Goal: Information Seeking & Learning: Learn about a topic

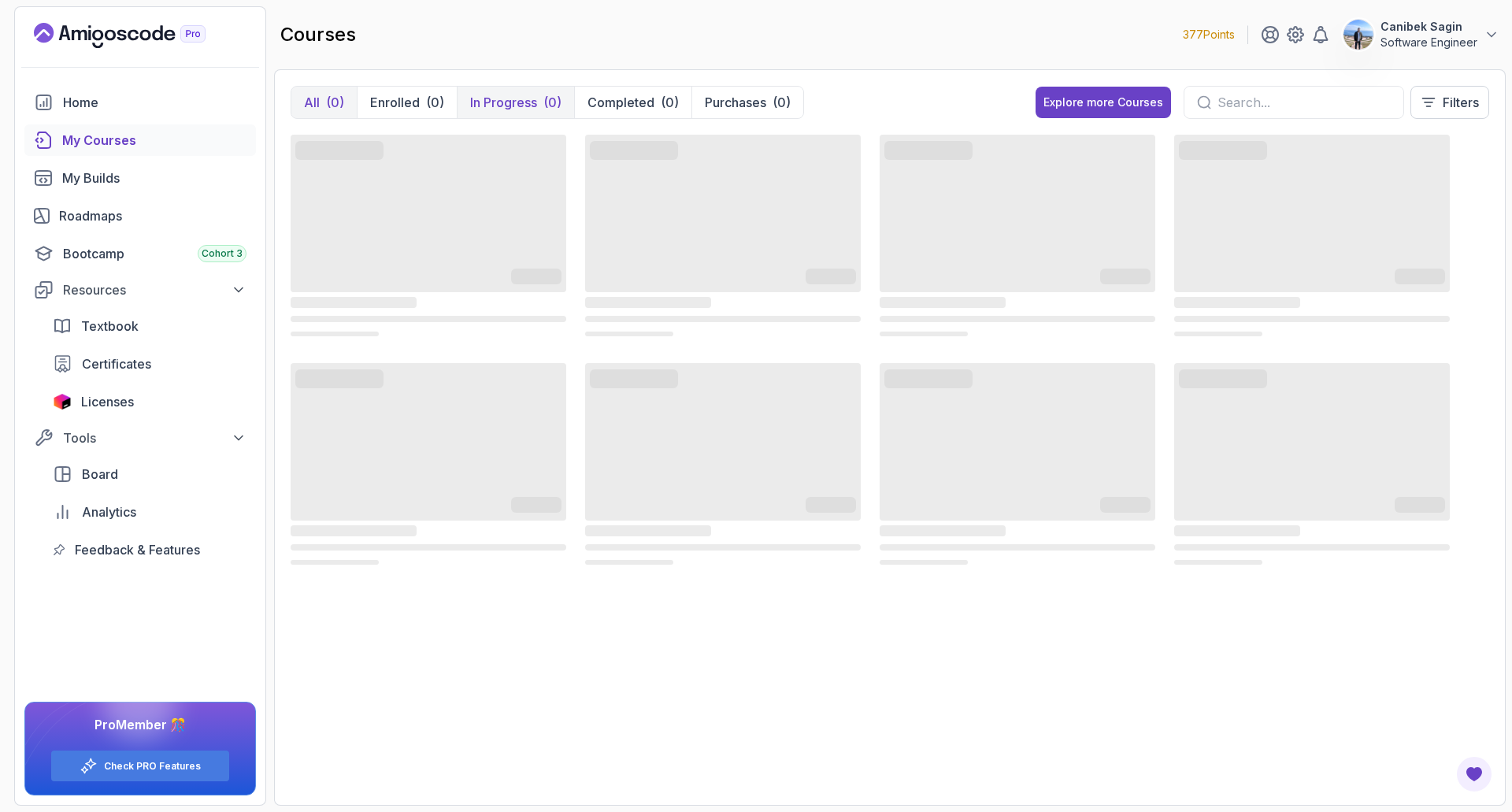
click at [510, 107] on p "In Progress" at bounding box center [503, 102] width 67 height 19
click at [637, 97] on p "Completed" at bounding box center [621, 102] width 67 height 19
click at [530, 96] on p "In Progress" at bounding box center [503, 102] width 67 height 19
click at [412, 89] on button "Enrolled (0)" at bounding box center [407, 101] width 100 height 31
click at [491, 100] on p "In Progress" at bounding box center [503, 102] width 67 height 19
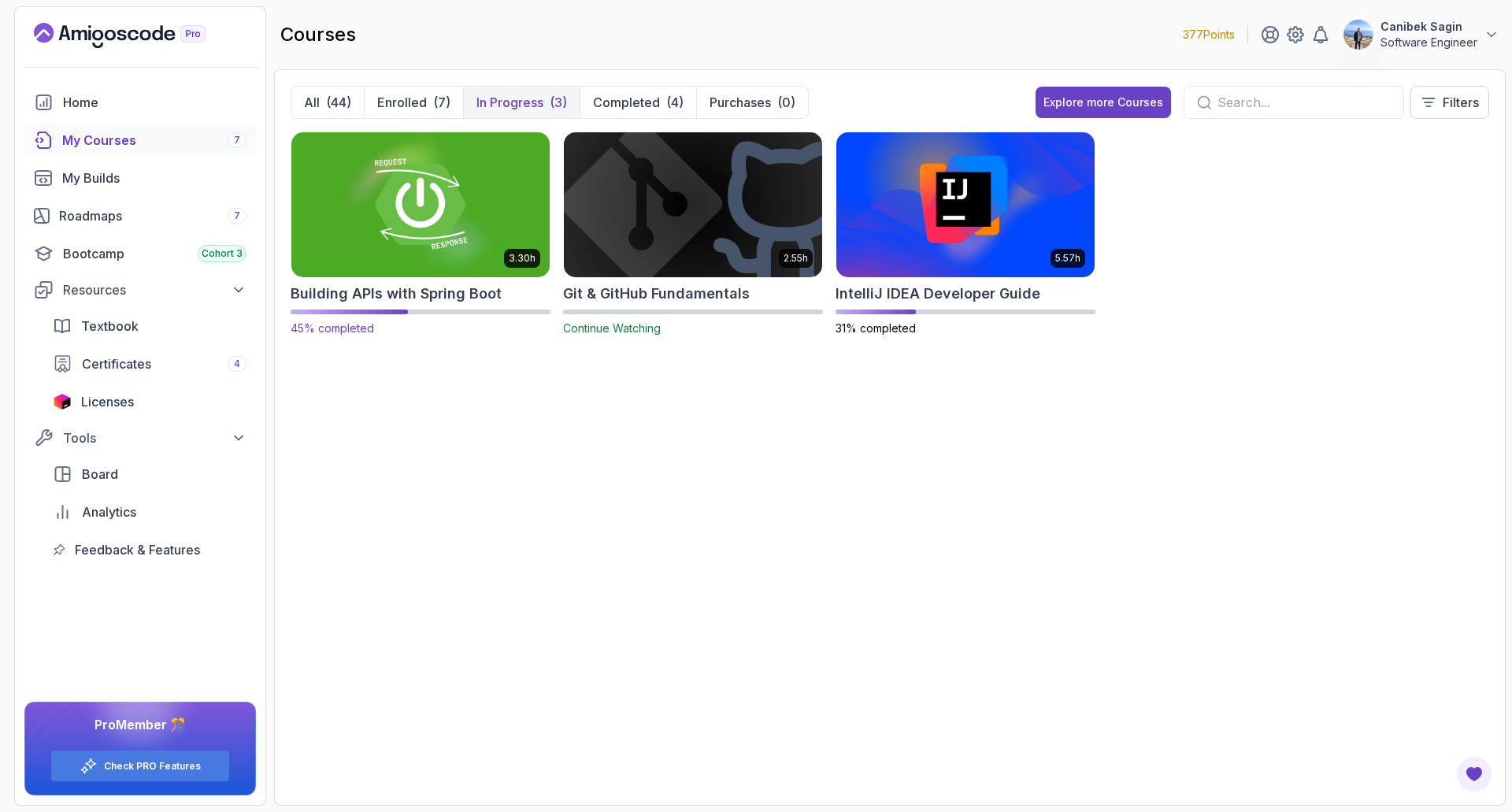
click at [400, 297] on h2 "Building APIs with Spring Boot" at bounding box center [396, 293] width 211 height 22
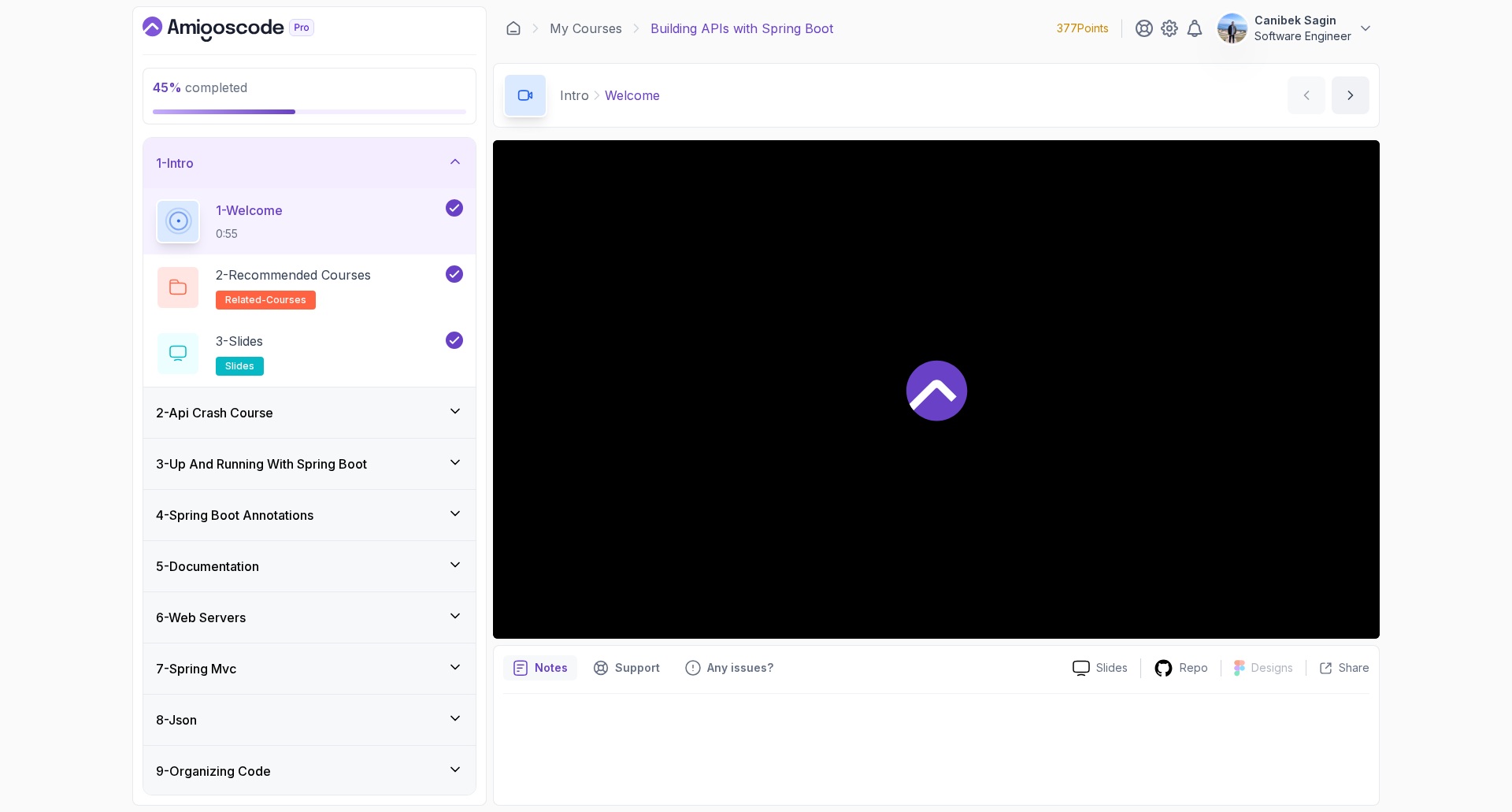
click at [388, 175] on div "1 - Intro" at bounding box center [309, 162] width 333 height 50
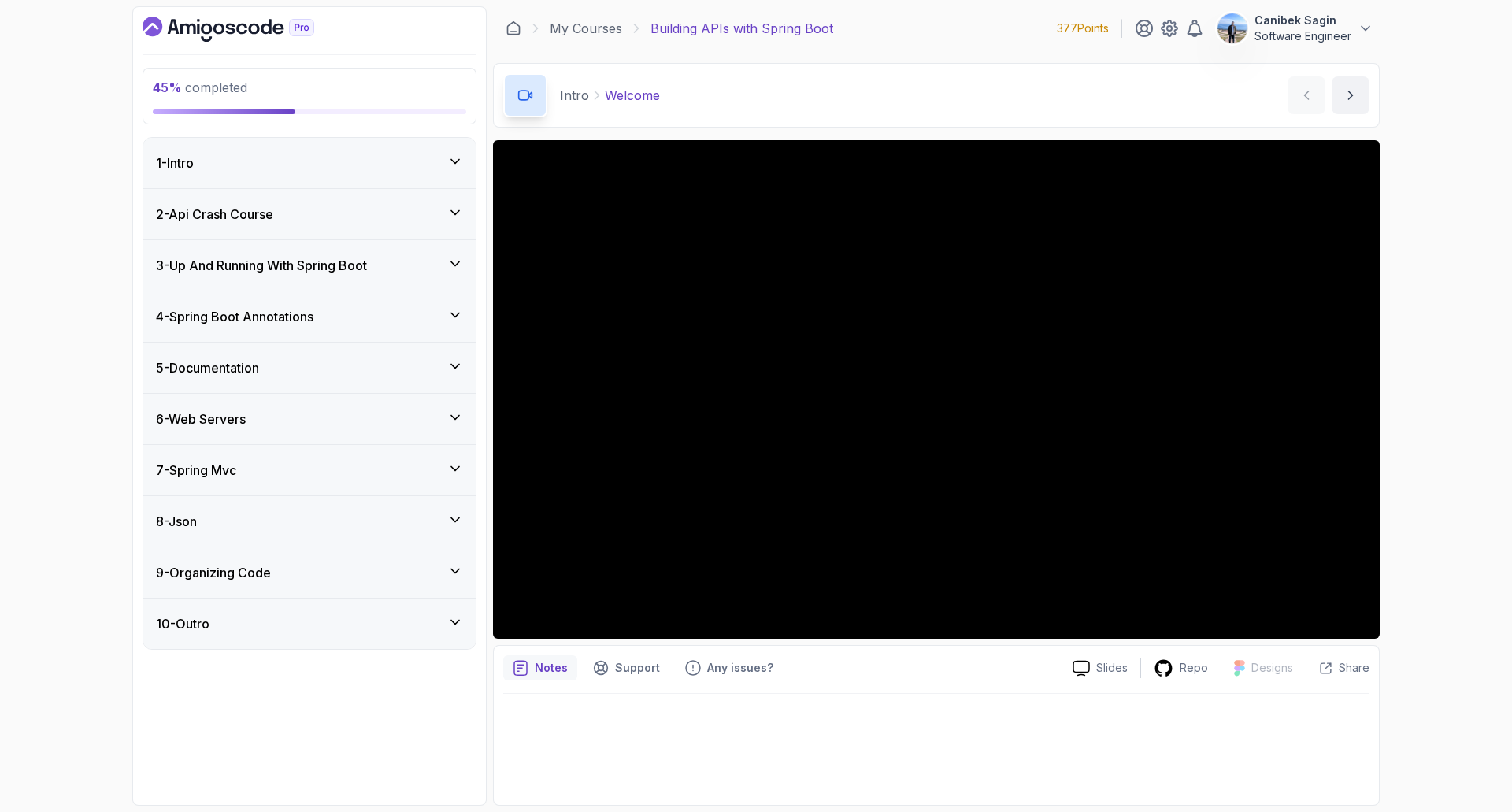
click at [372, 321] on div "4 - Spring Boot Annotations" at bounding box center [310, 316] width 307 height 19
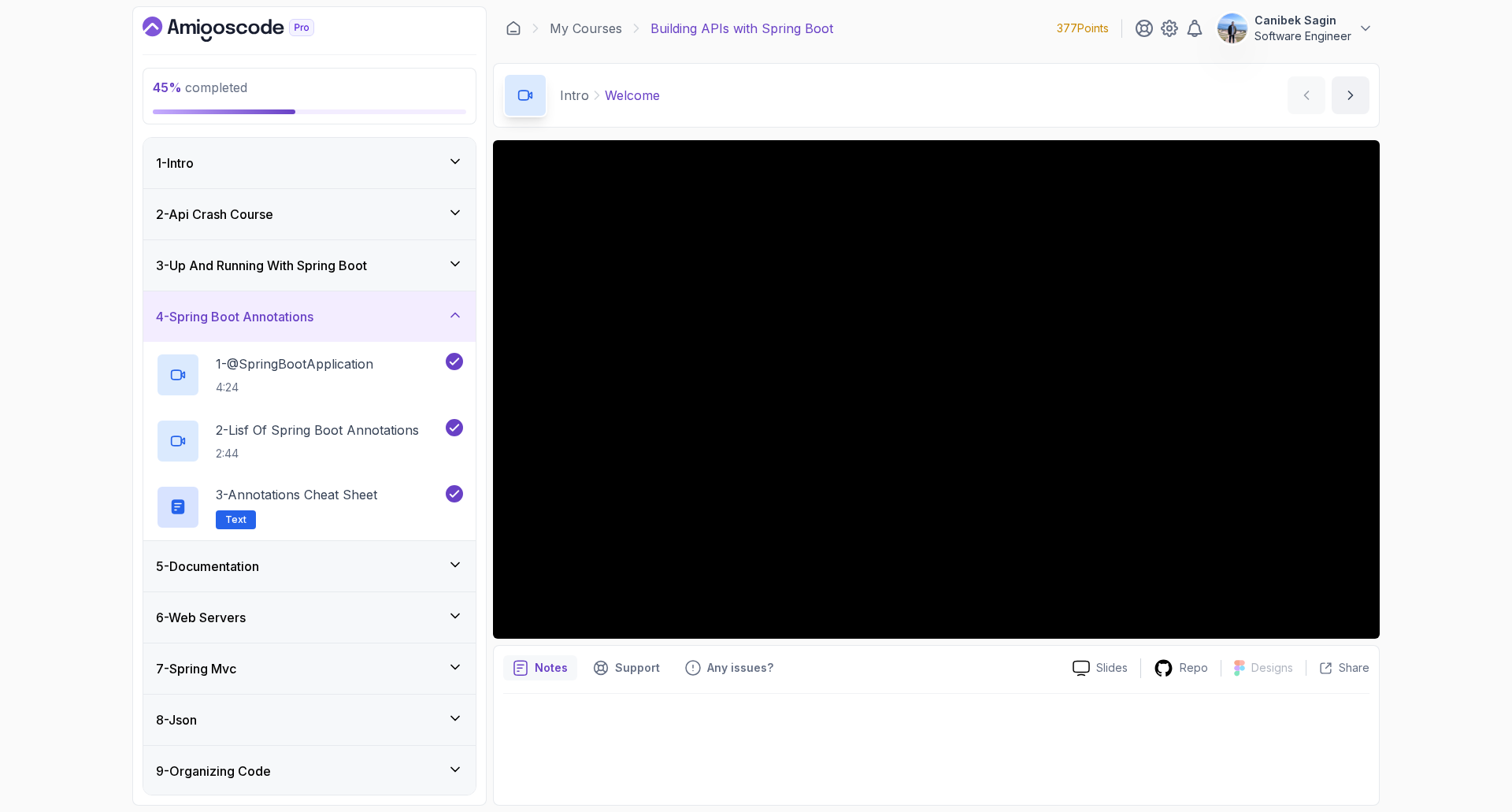
click at [372, 321] on div "4 - Spring Boot Annotations" at bounding box center [310, 316] width 307 height 19
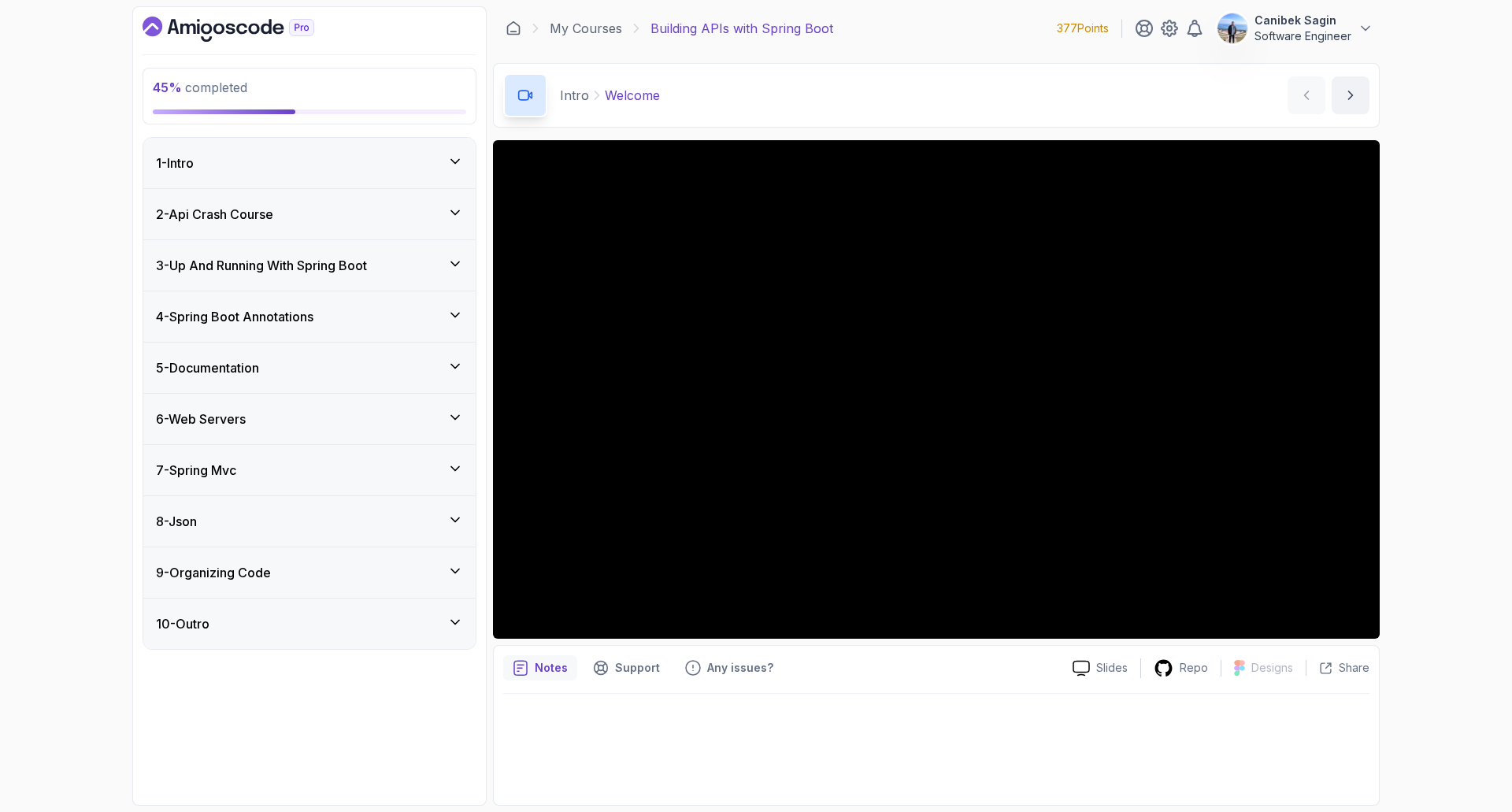
click at [360, 376] on div "5 - Documentation" at bounding box center [310, 368] width 307 height 19
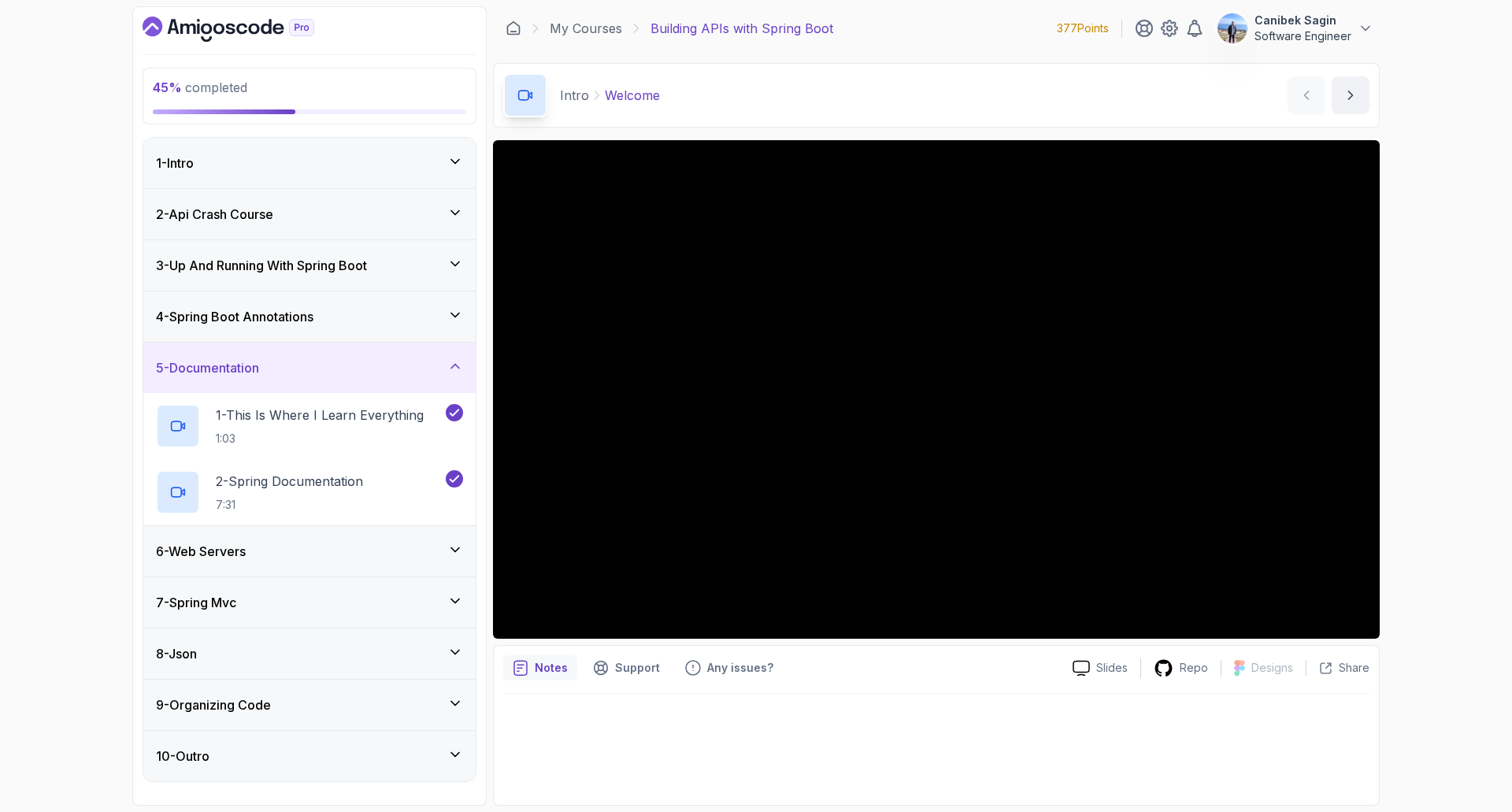
click at [335, 577] on div "7 - Spring Mvc" at bounding box center [309, 603] width 333 height 51
click at [338, 555] on div "6 - Web Servers" at bounding box center [310, 551] width 307 height 19
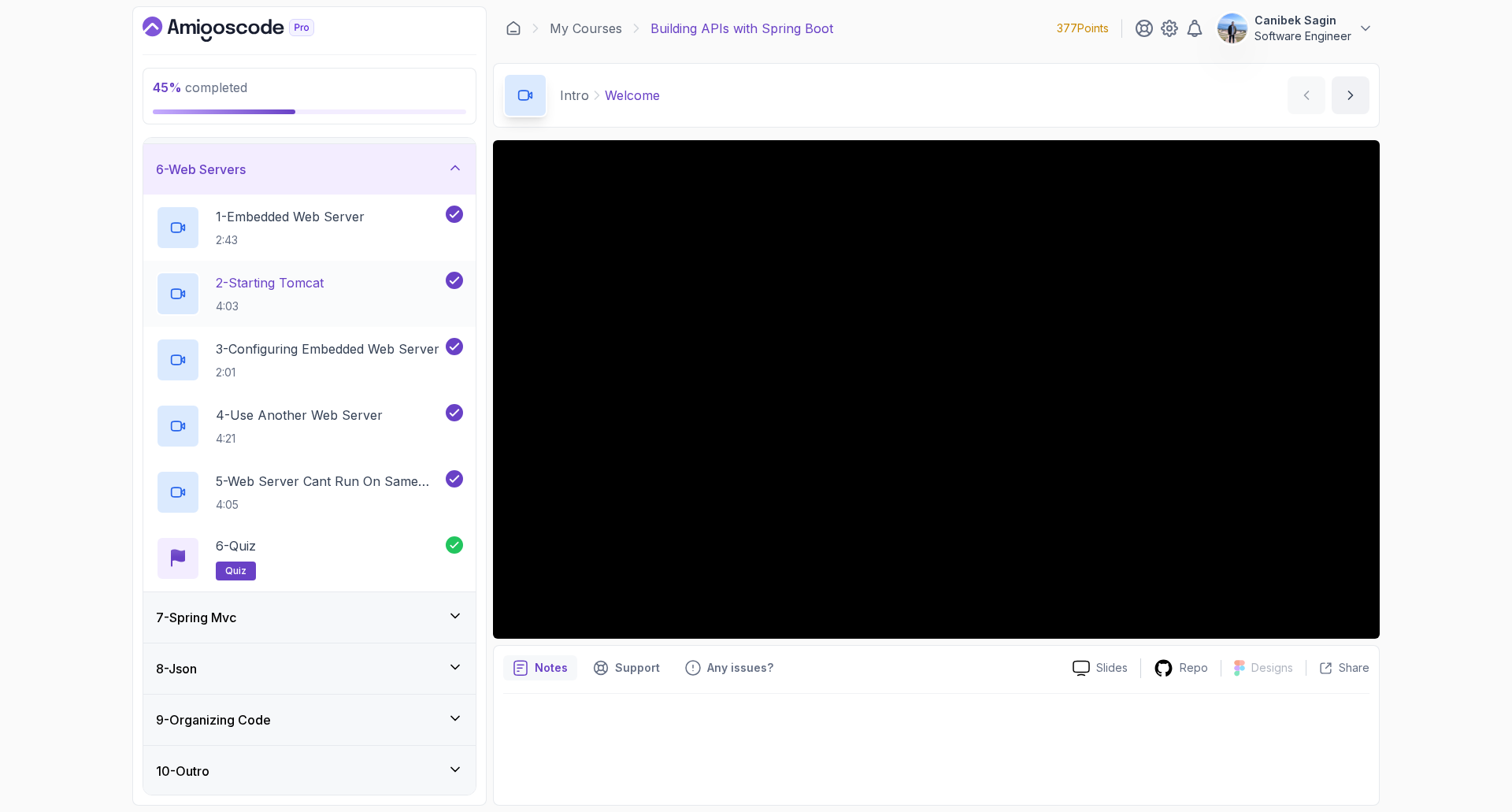
scroll to position [251, 0]
click at [342, 623] on div "7 - Spring Mvc" at bounding box center [310, 616] width 307 height 19
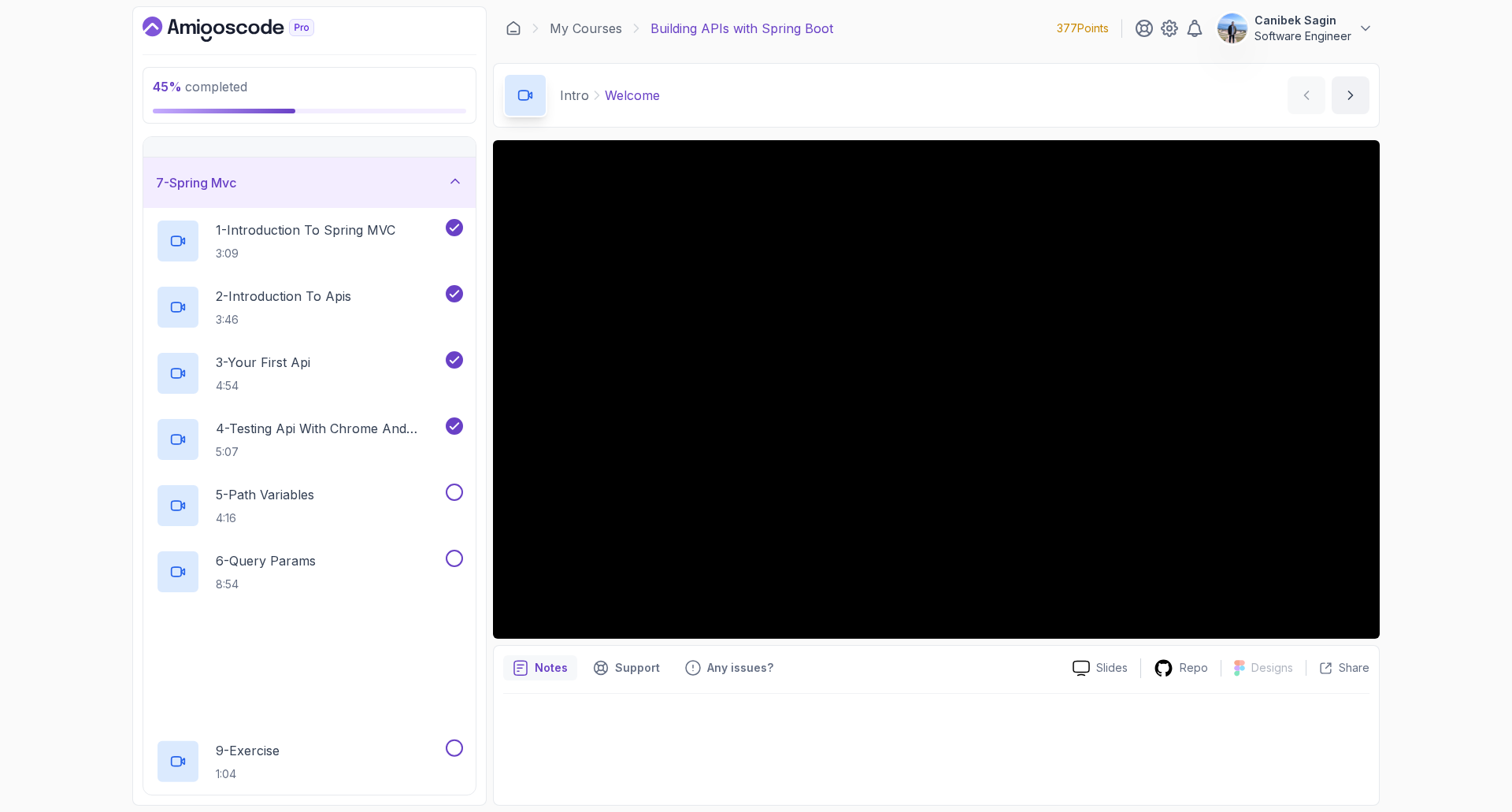
scroll to position [394, 0]
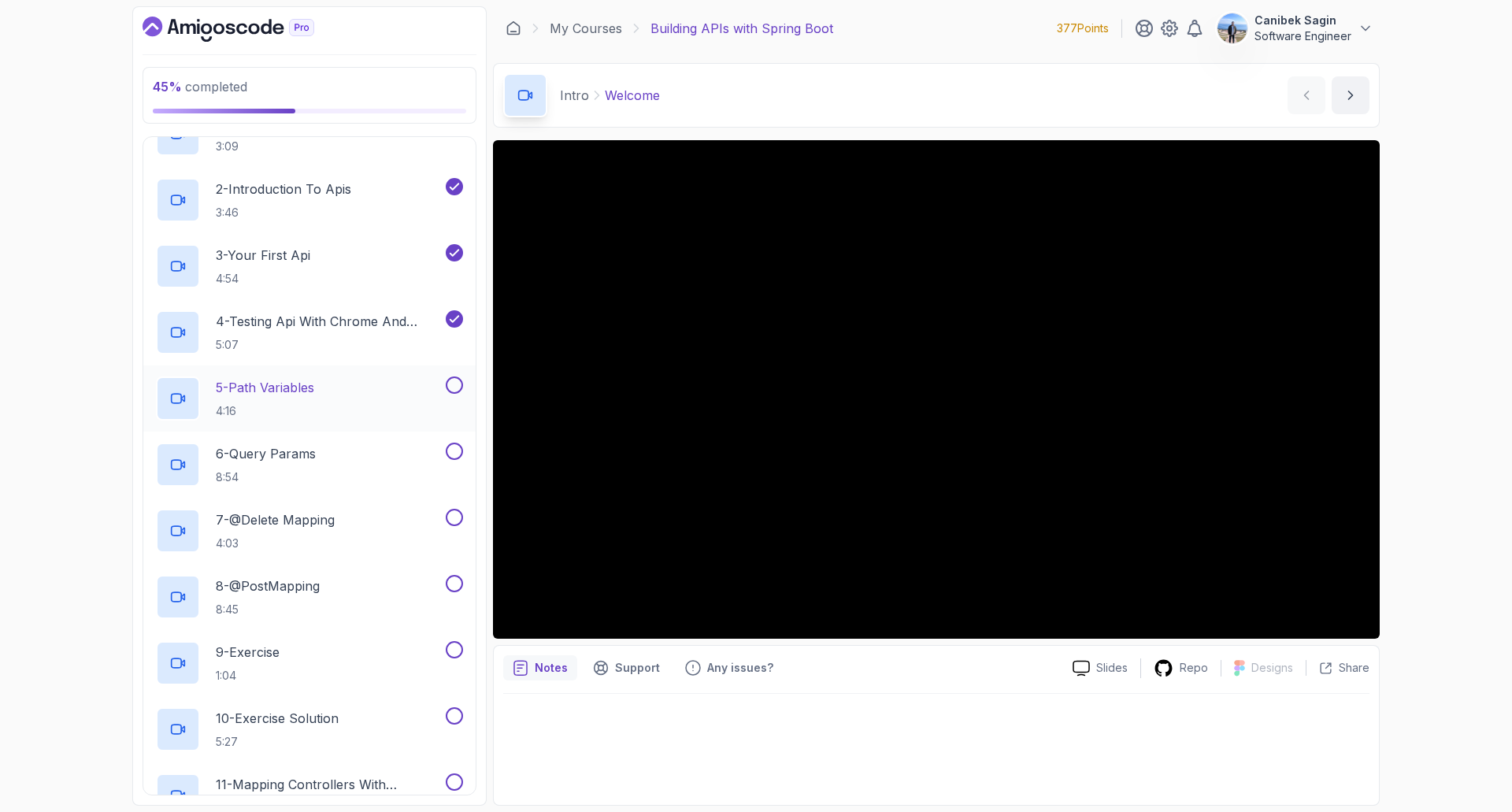
click at [334, 388] on div "5 - Path Variables 4:16" at bounding box center [299, 398] width 287 height 45
click at [295, 386] on p "5 - Path Variables" at bounding box center [265, 388] width 99 height 19
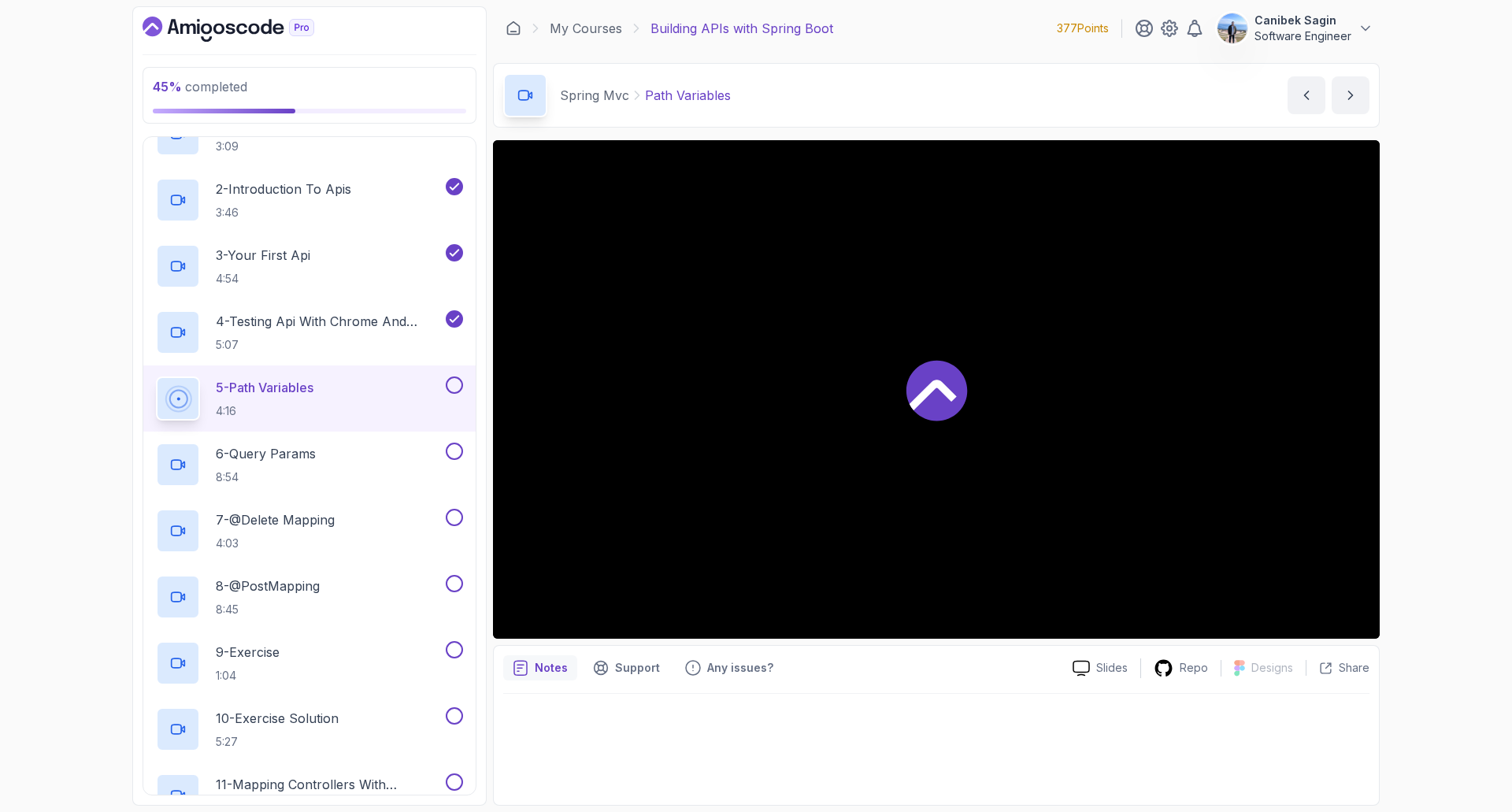
click at [295, 386] on p "5 - Path Variables" at bounding box center [264, 388] width 98 height 19
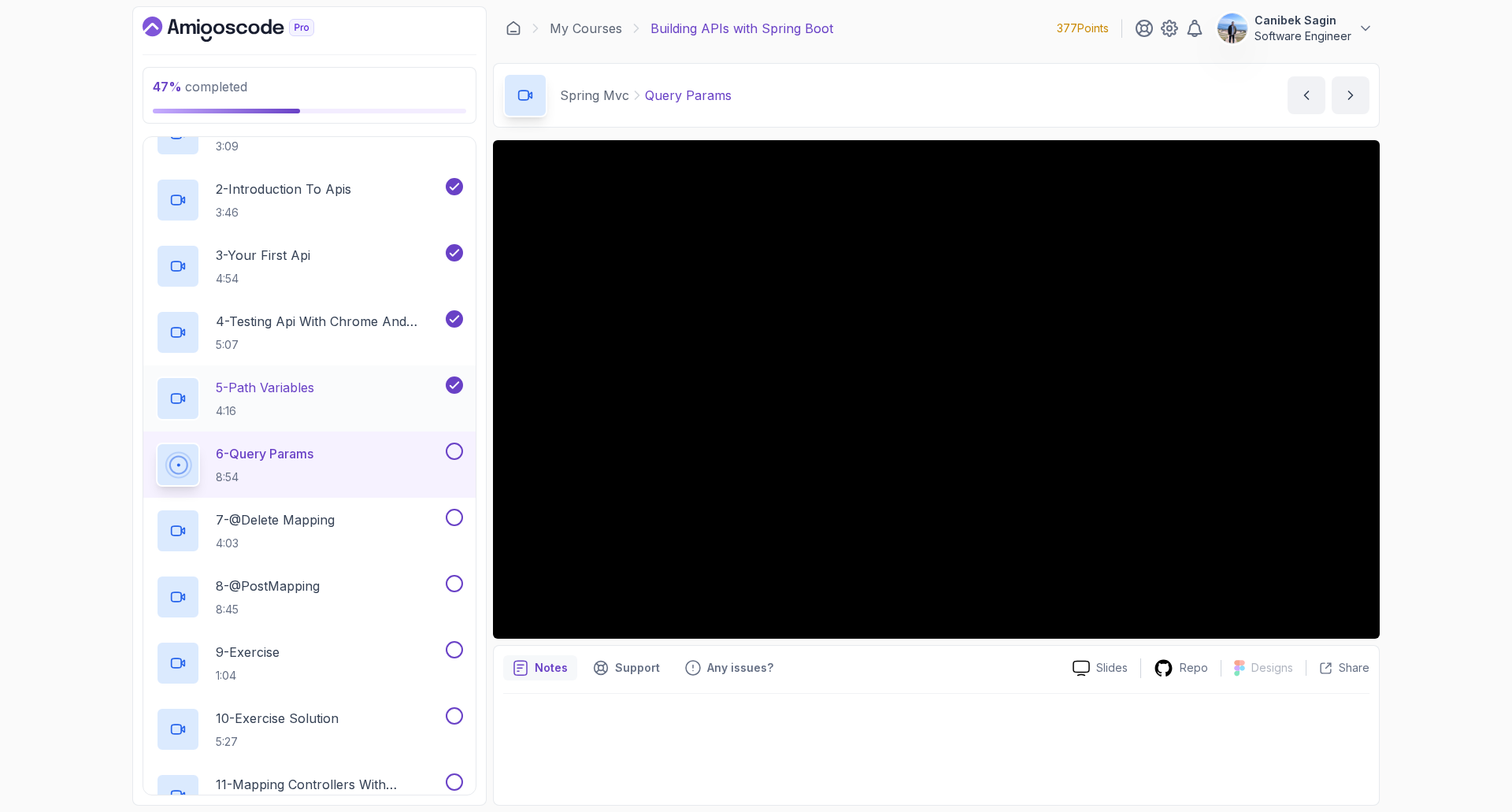
click at [372, 381] on div "5 - Path Variables 4:16" at bounding box center [299, 398] width 287 height 45
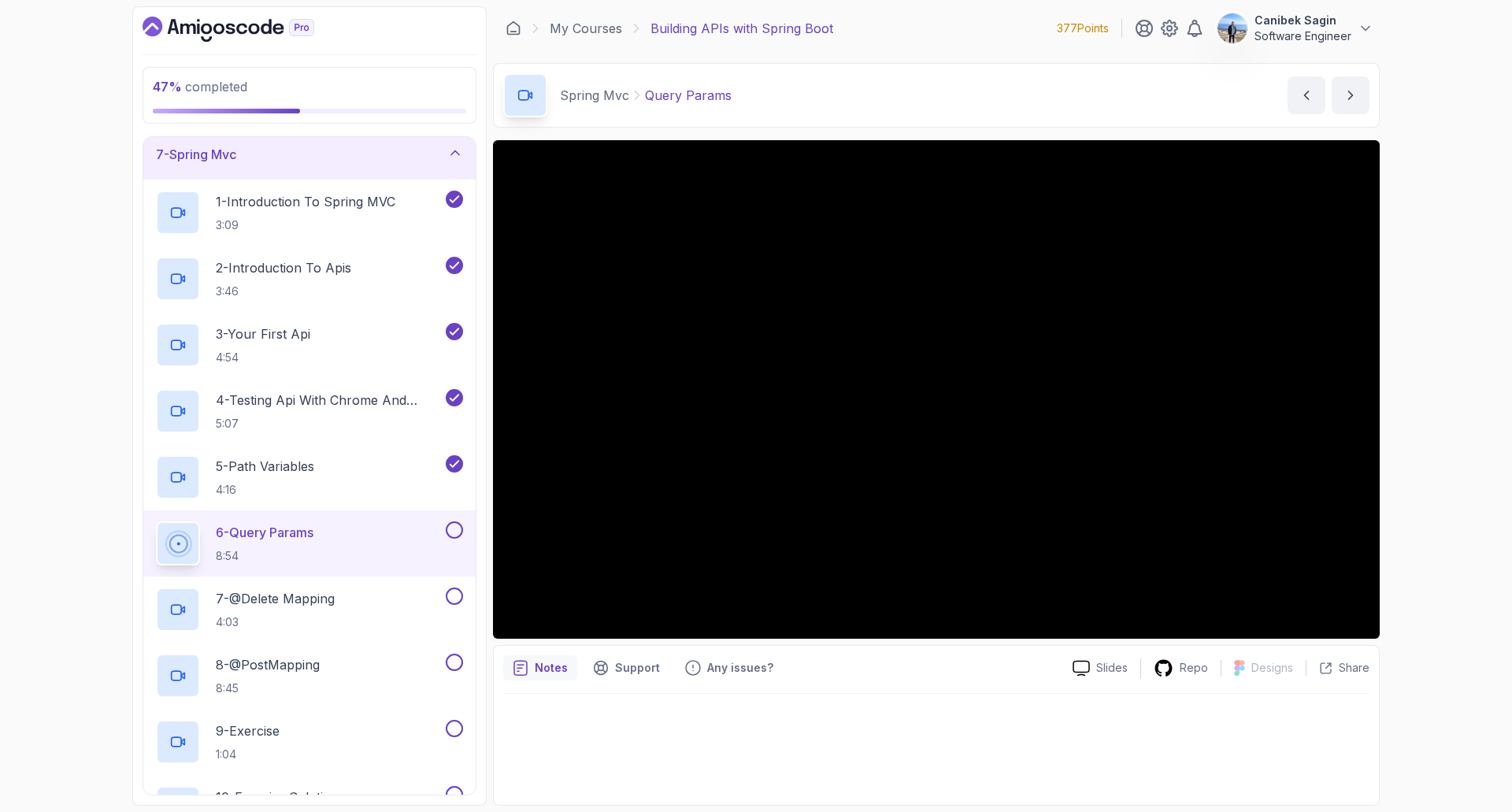
click at [385, 158] on div "7 - Spring Mvc" at bounding box center [310, 154] width 307 height 19
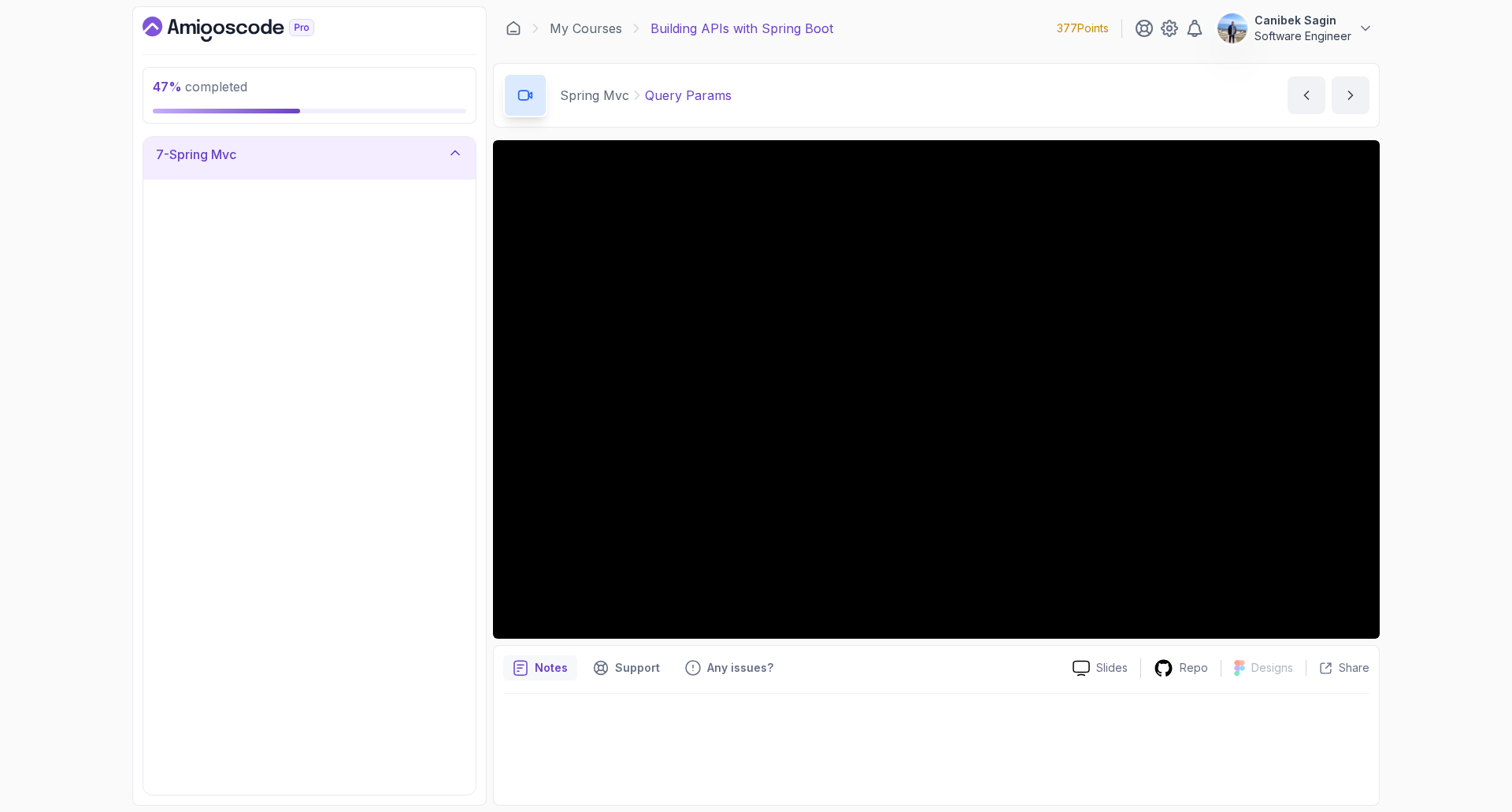
scroll to position [0, 0]
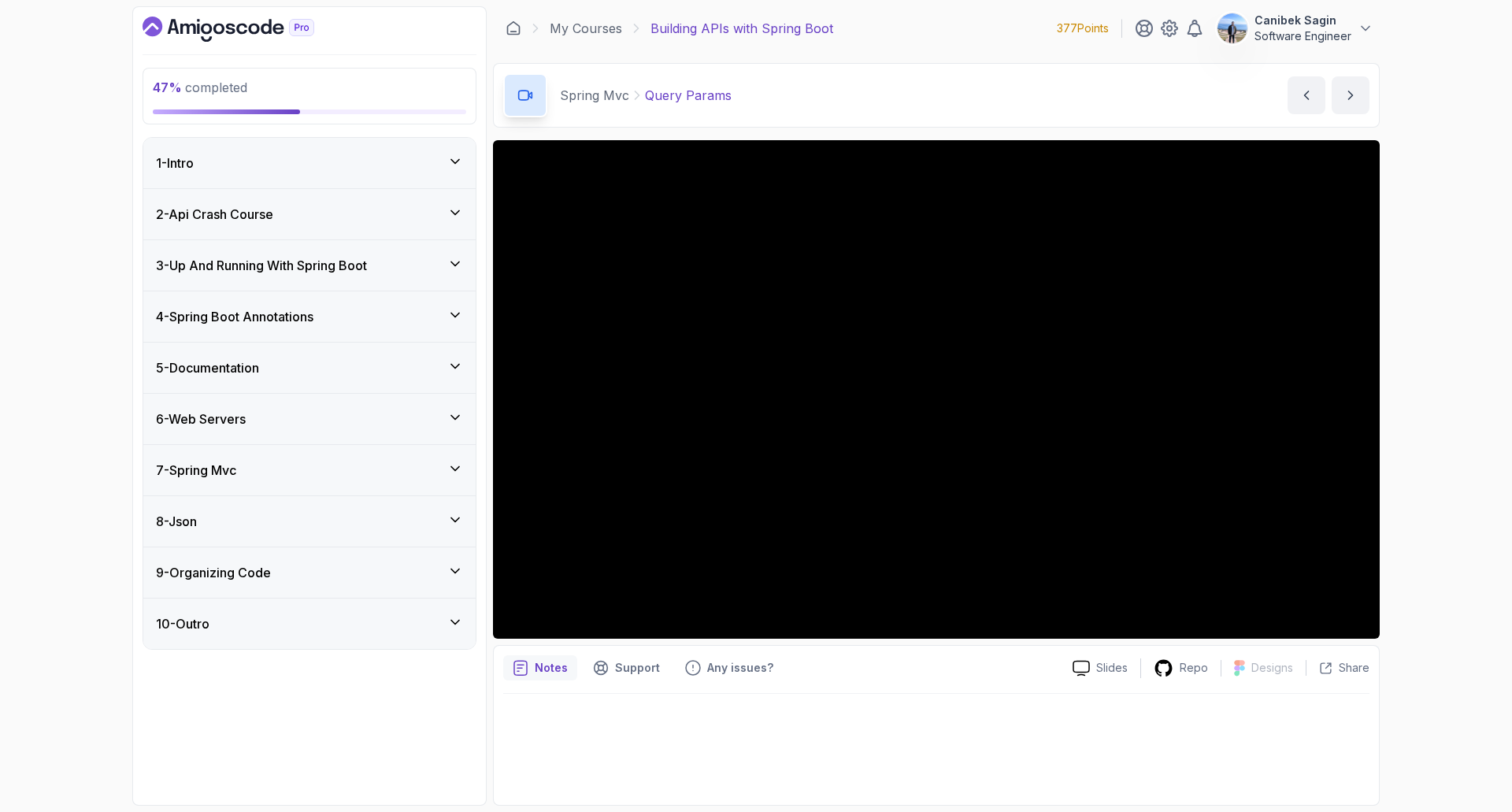
click at [292, 416] on div "6 - Web Servers" at bounding box center [310, 419] width 307 height 19
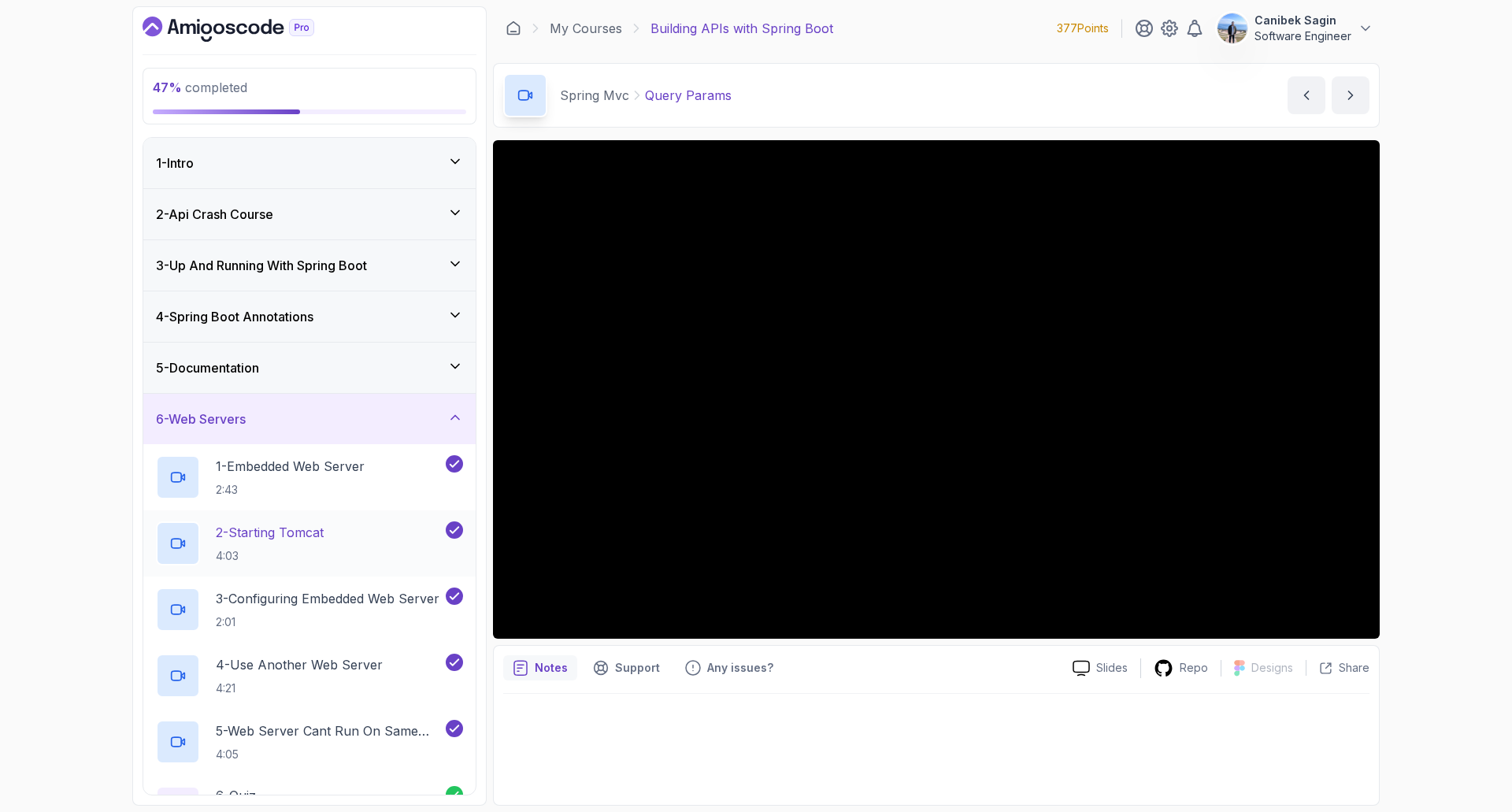
scroll to position [251, 0]
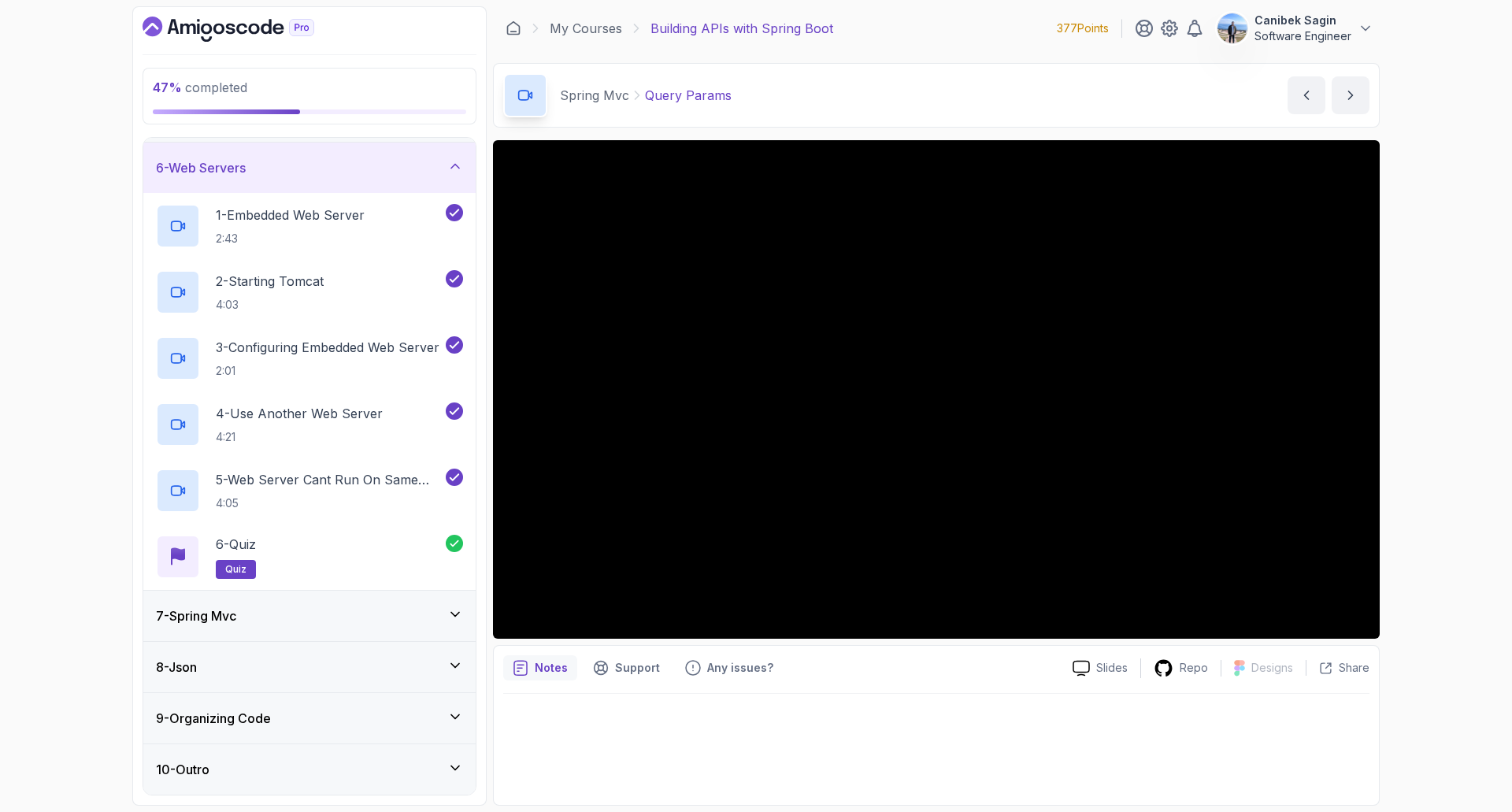
click at [375, 609] on div "7 - Spring Mvc" at bounding box center [310, 616] width 307 height 19
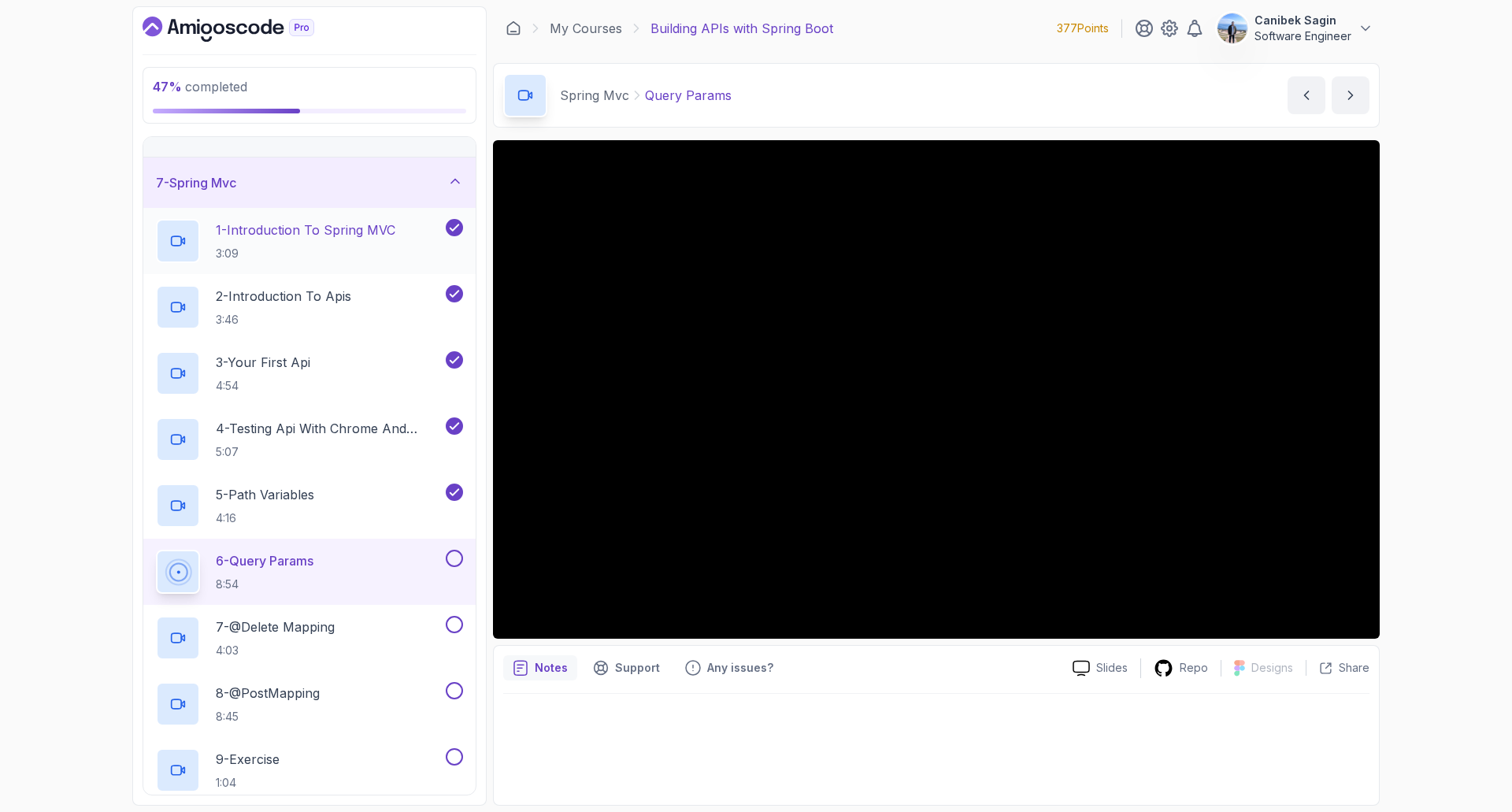
scroll to position [473, 0]
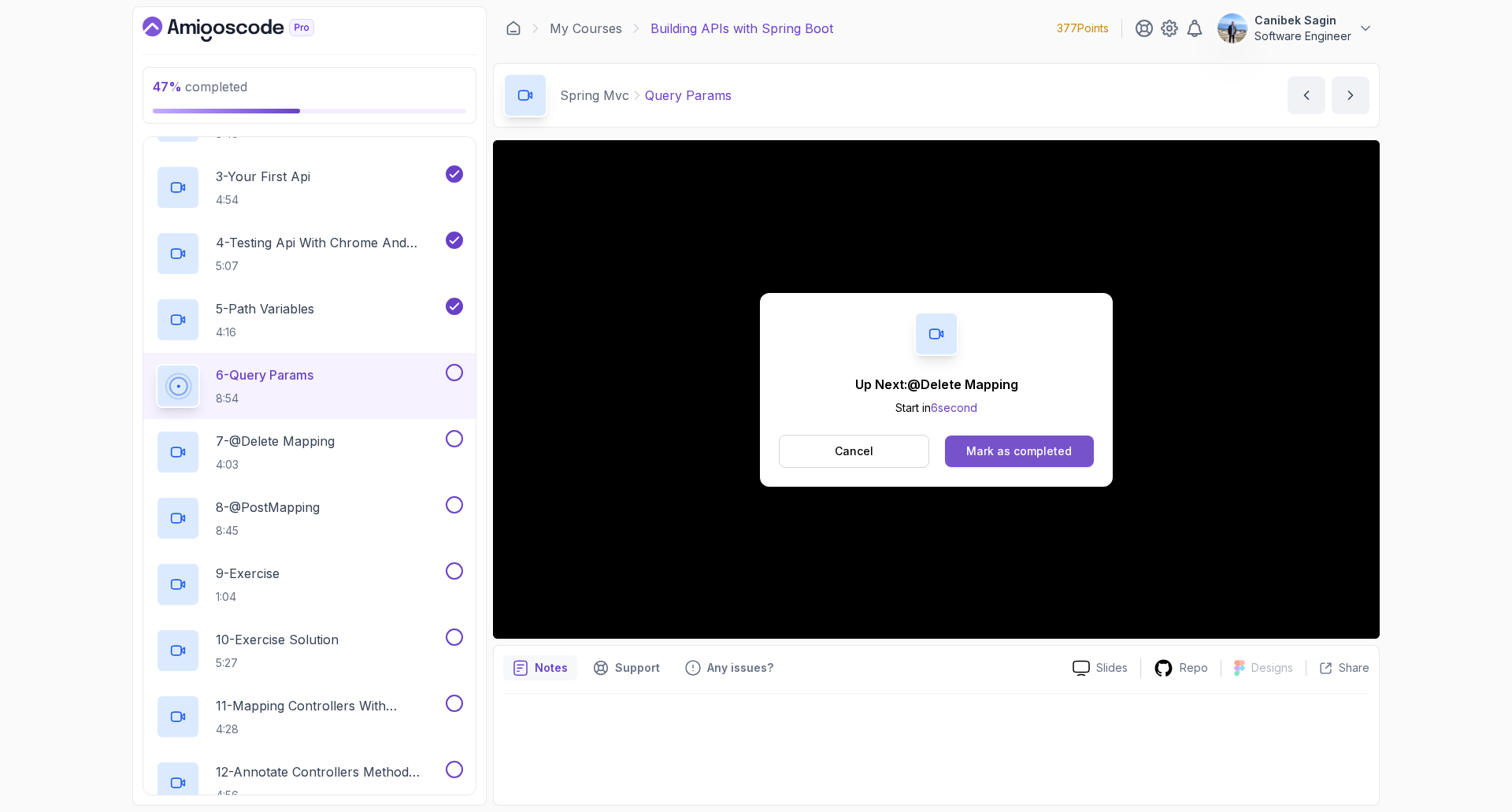
click at [981, 453] on div "Mark as completed" at bounding box center [1018, 451] width 105 height 16
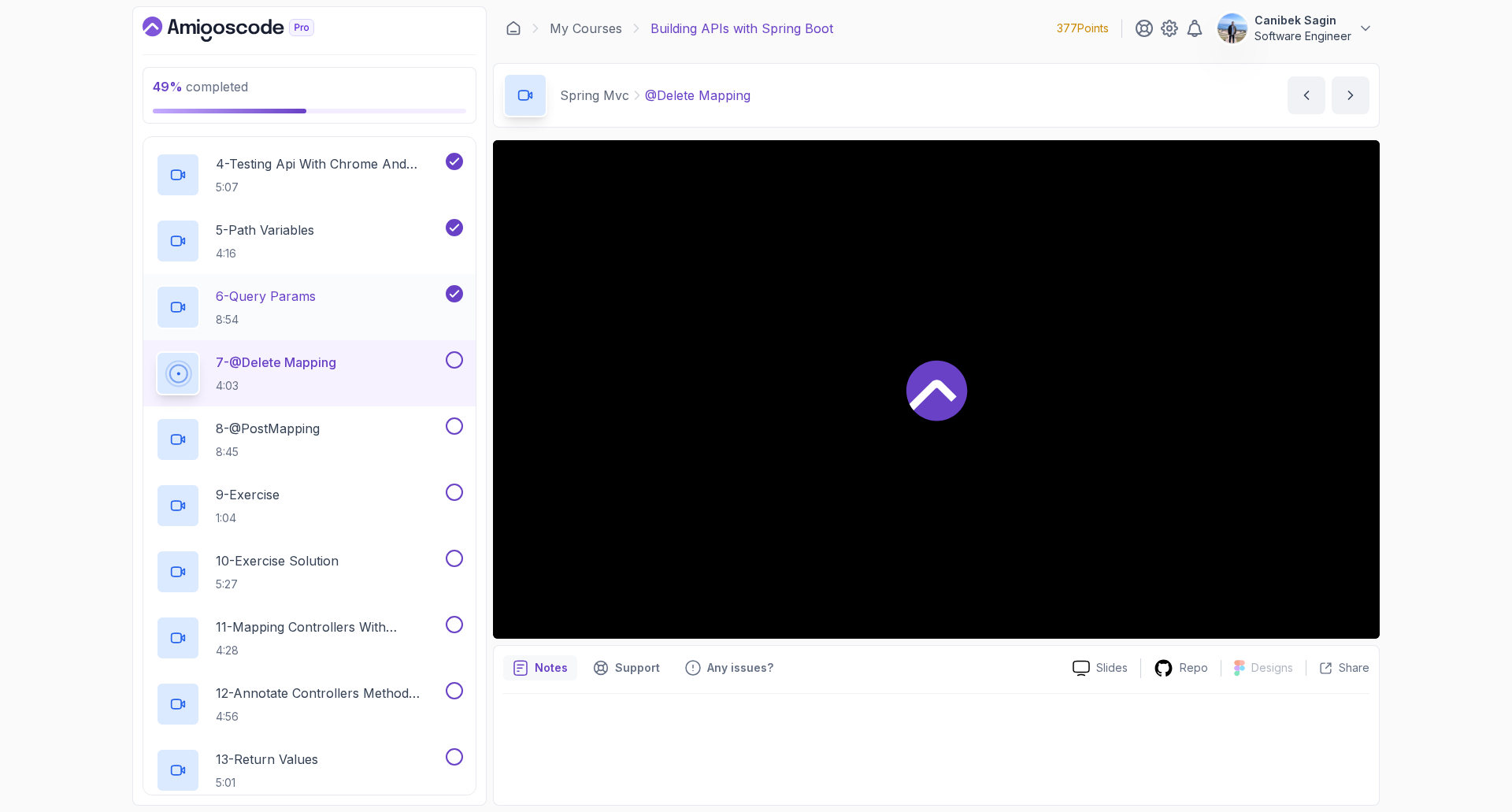
scroll to position [630, 0]
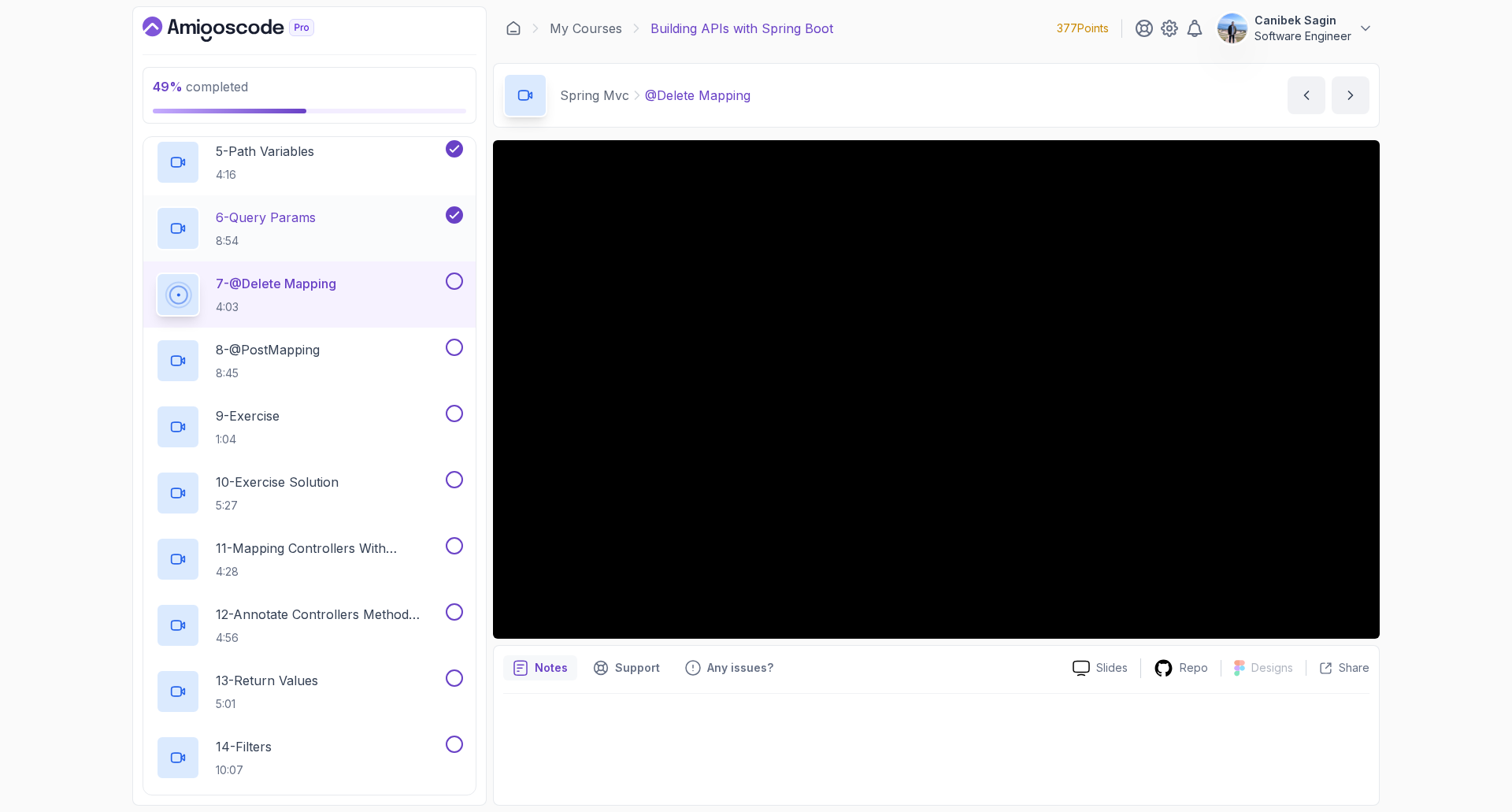
click at [325, 236] on div "6 - Query Params 8:54" at bounding box center [299, 228] width 287 height 45
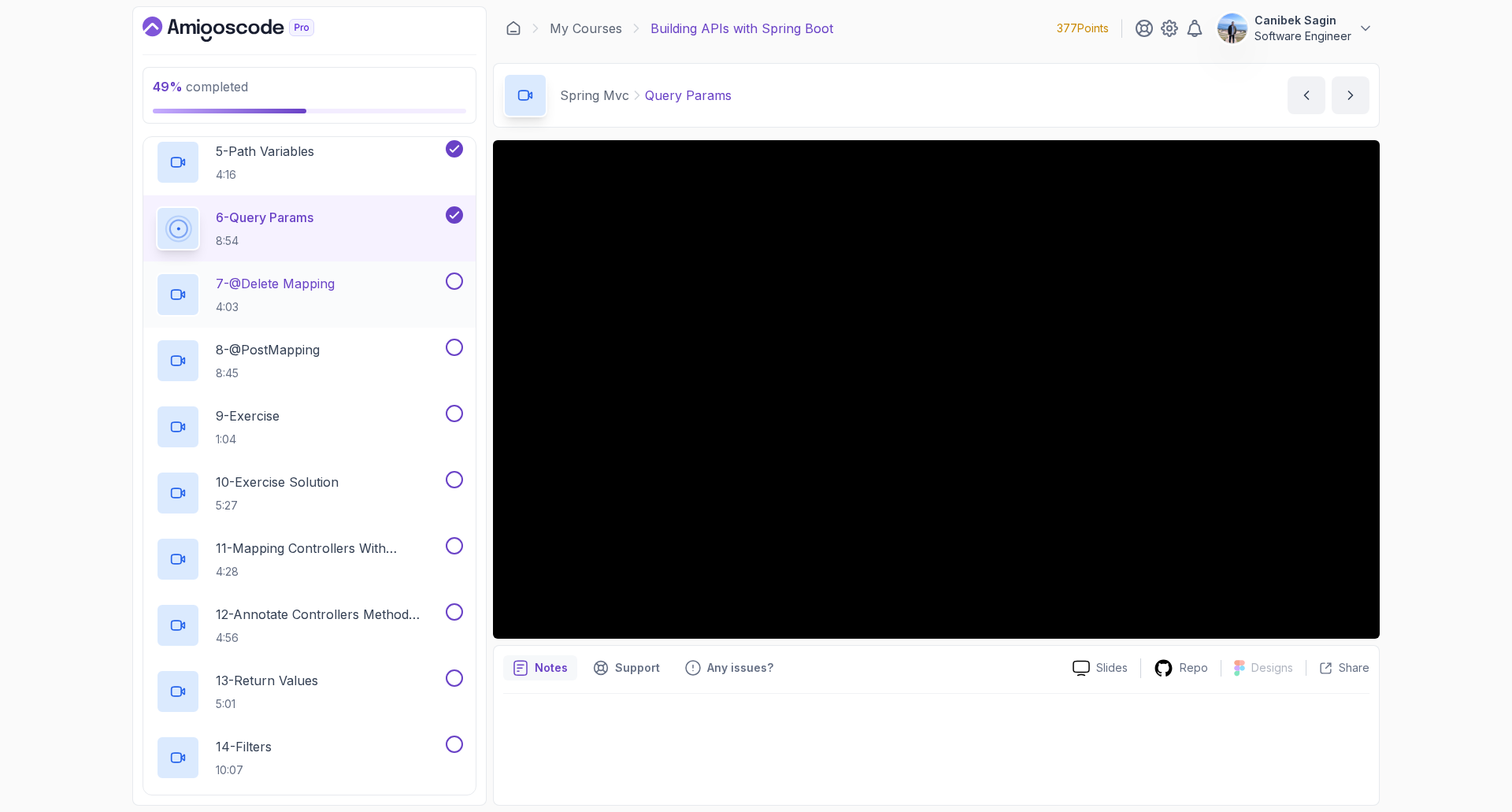
click at [344, 286] on div "7 - @Delete Mapping 4:03" at bounding box center [299, 295] width 287 height 45
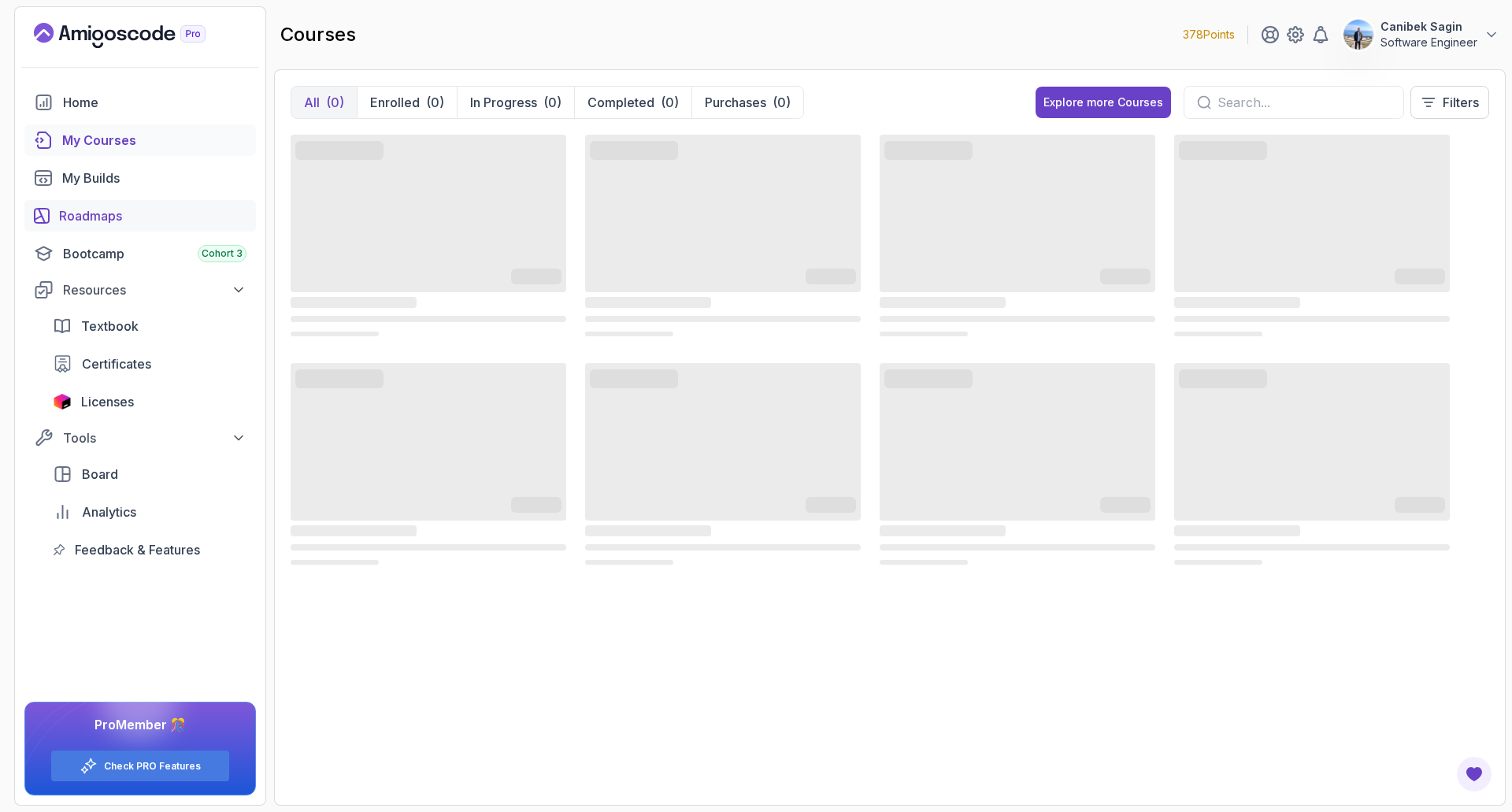
click at [99, 211] on div "Roadmaps" at bounding box center [153, 216] width 188 height 19
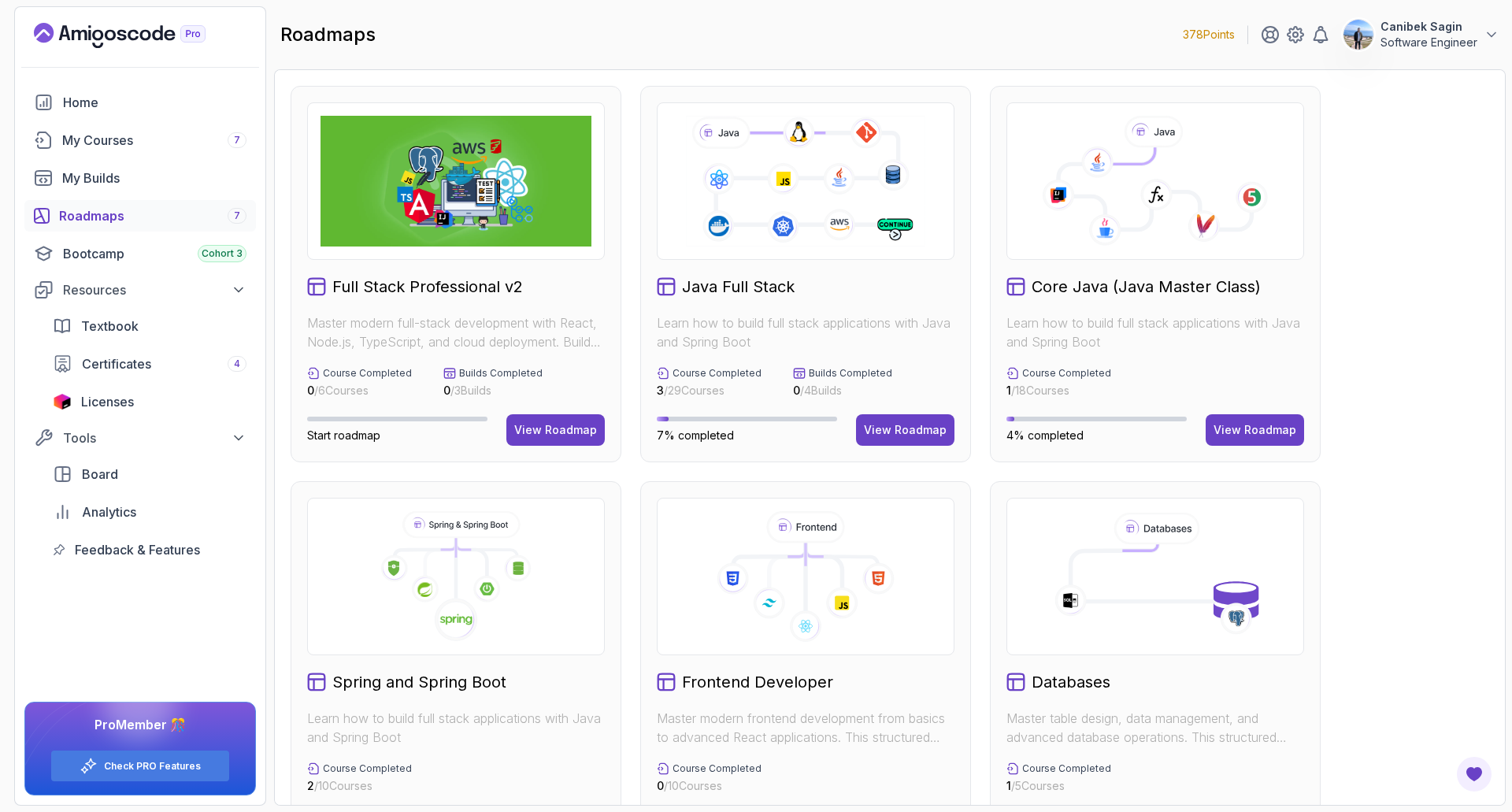
click at [463, 601] on icon at bounding box center [456, 620] width 45 height 45
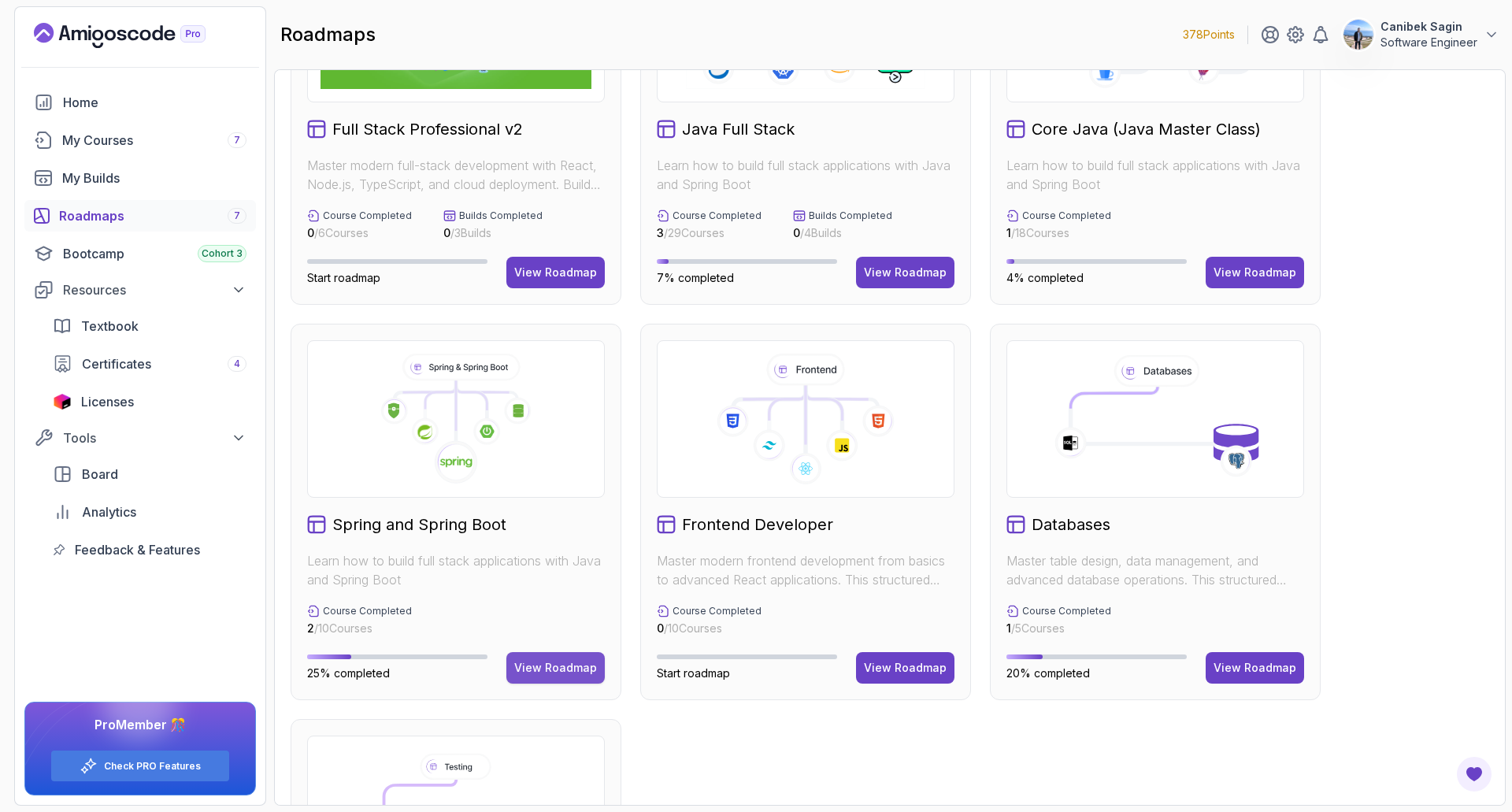
click at [557, 667] on div "View Roadmap" at bounding box center [555, 668] width 82 height 16
click at [552, 665] on div "View Roadmap" at bounding box center [555, 668] width 82 height 16
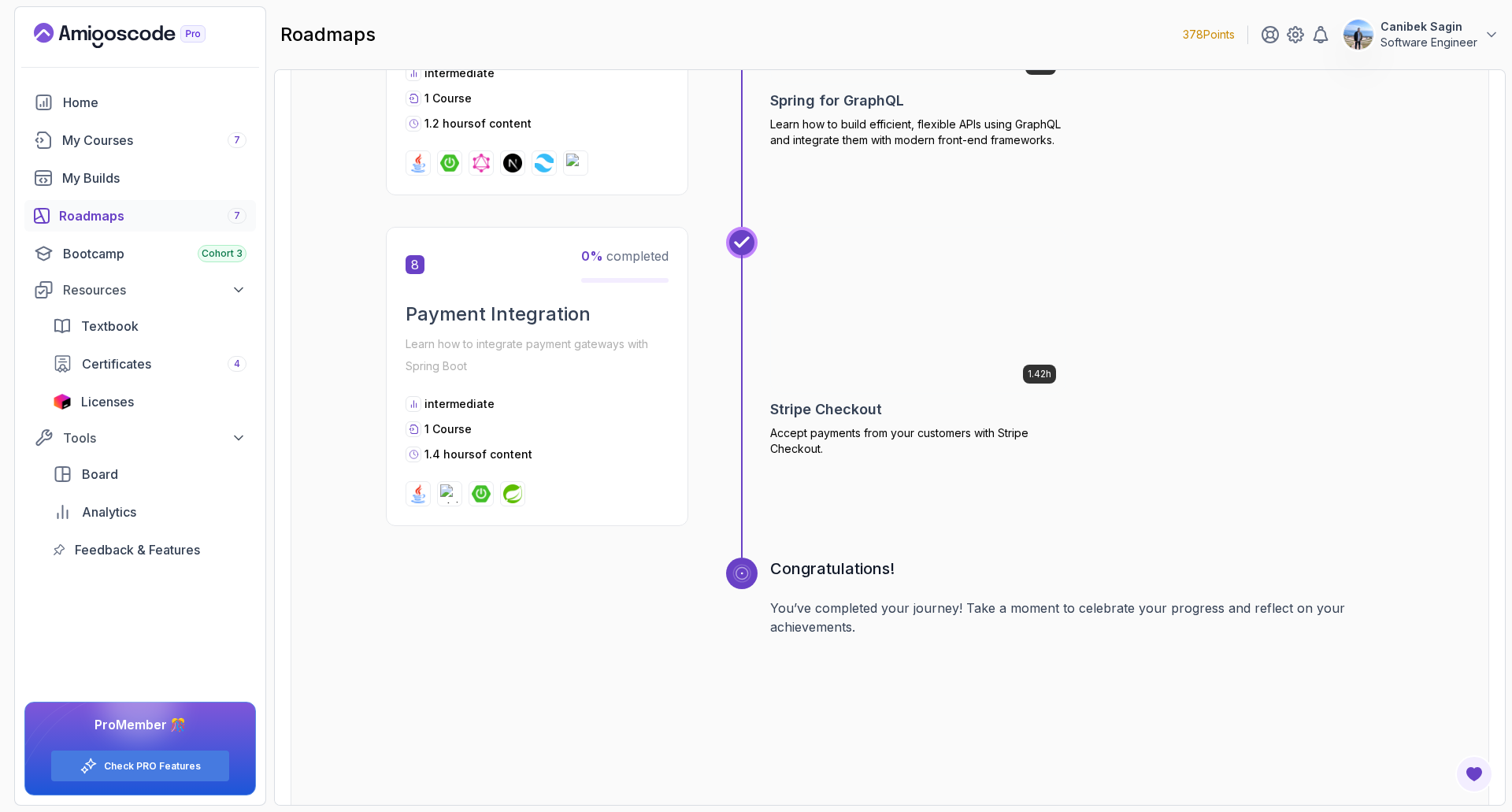
scroll to position [2536, 0]
